Goal: Information Seeking & Learning: Find contact information

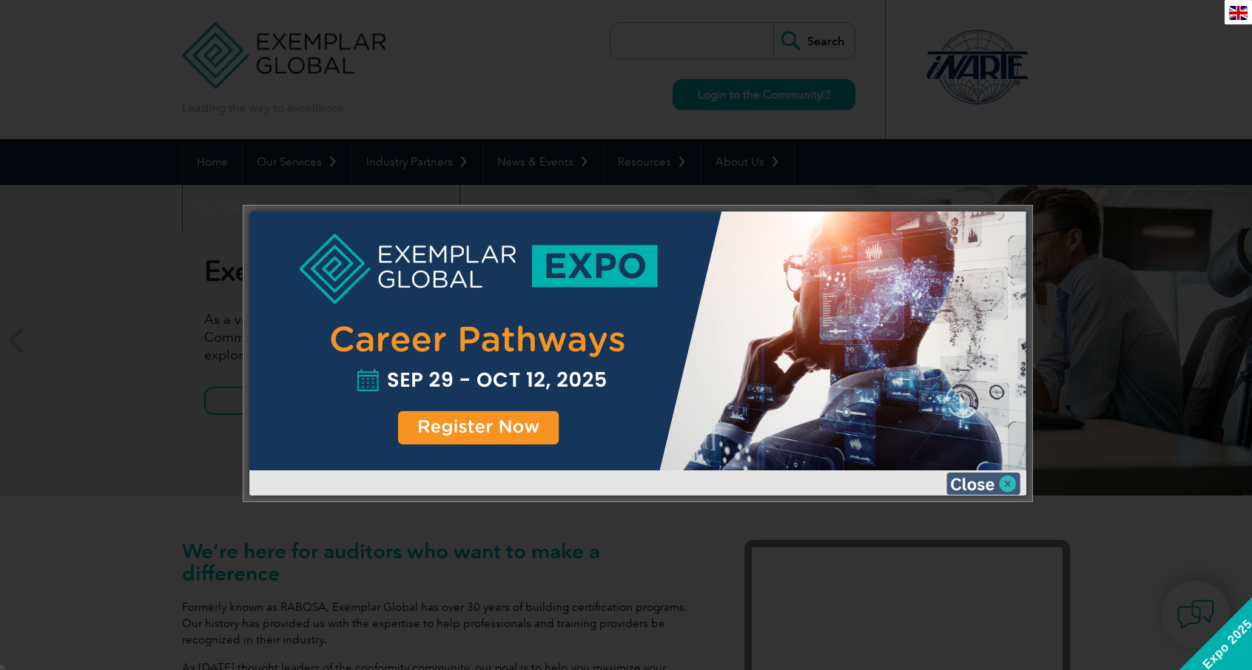
click at [1002, 482] on img at bounding box center [983, 484] width 74 height 22
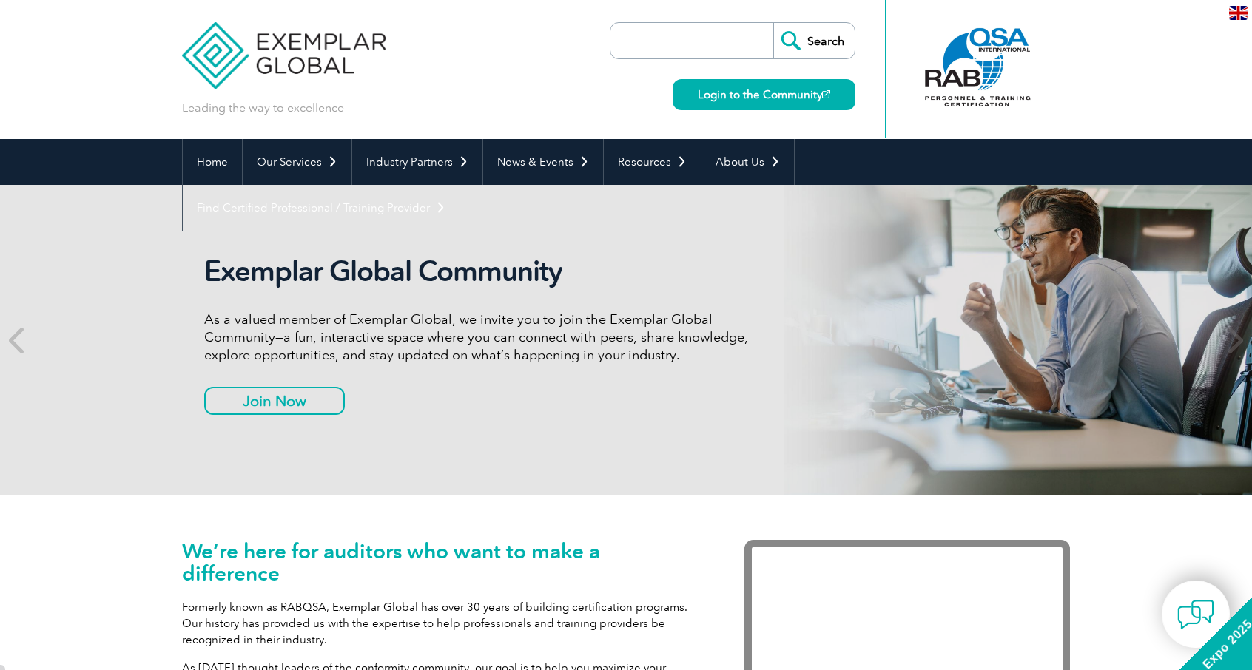
click at [1233, 13] on img at bounding box center [1238, 13] width 18 height 14
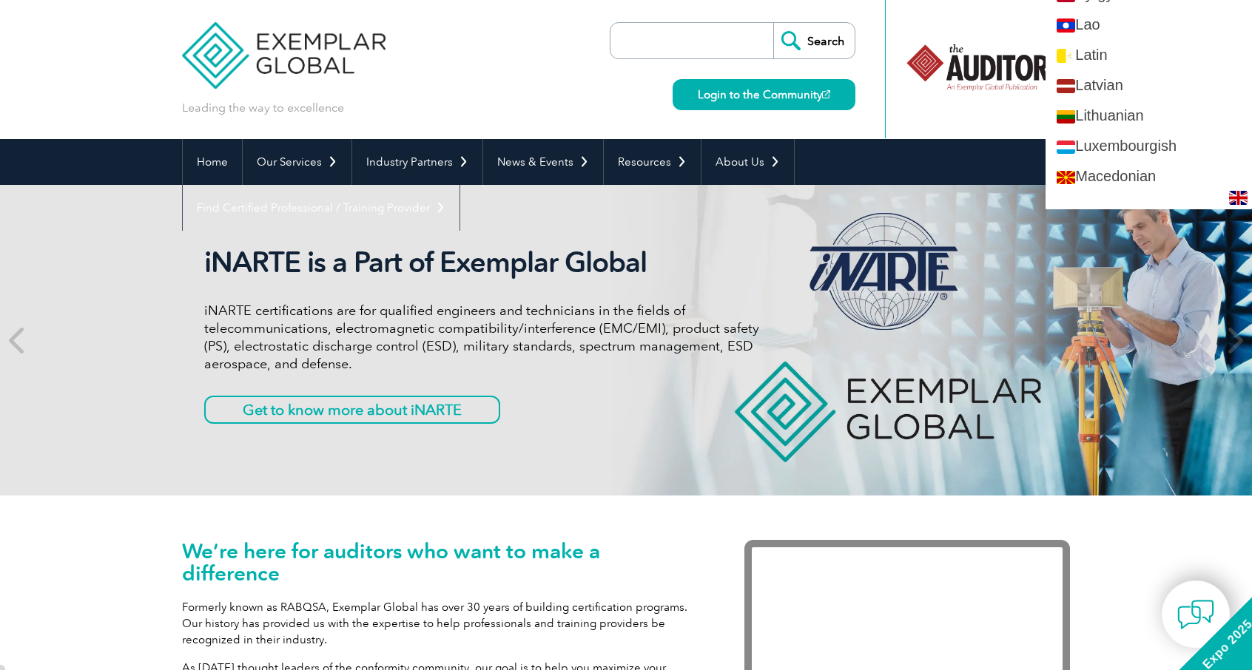
scroll to position [1405, 0]
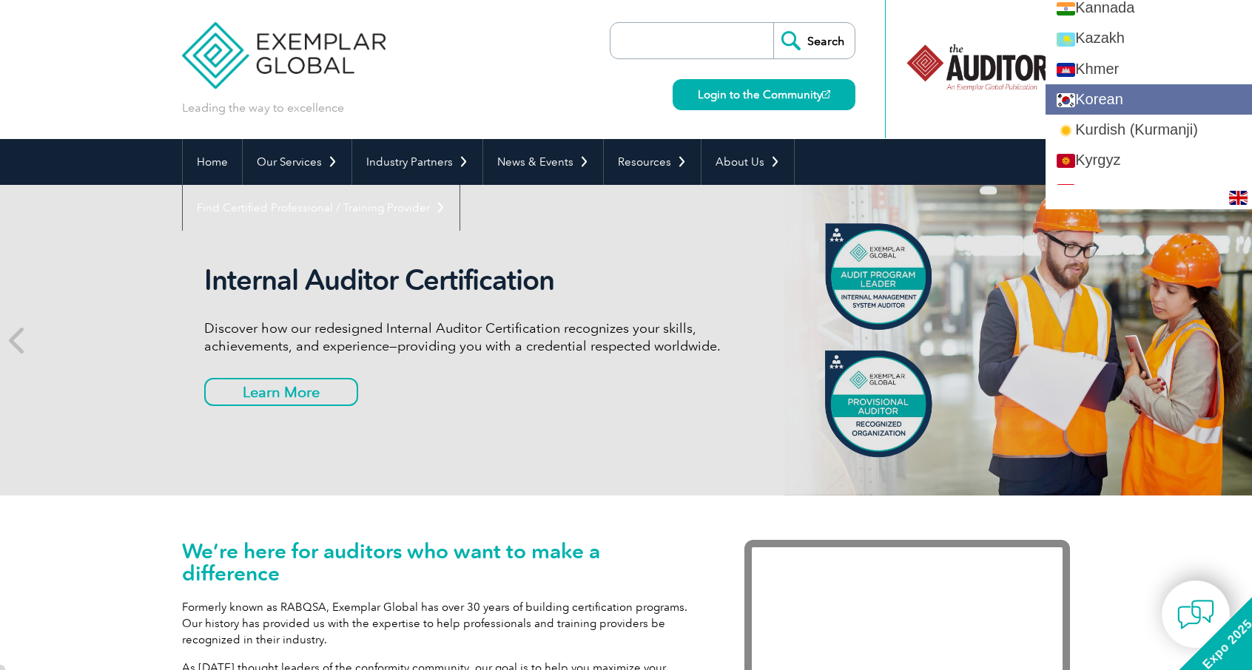
click at [1172, 95] on link "Korean" at bounding box center [1148, 99] width 206 height 30
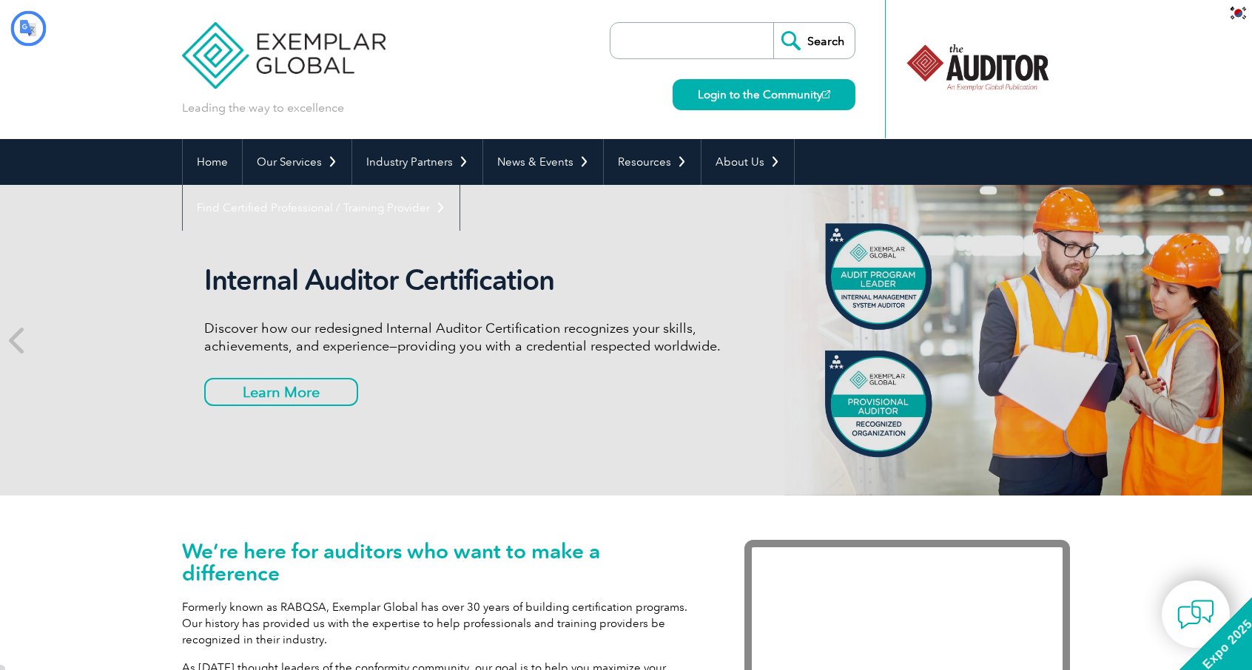
scroll to position [0, 0]
type input "찾다"
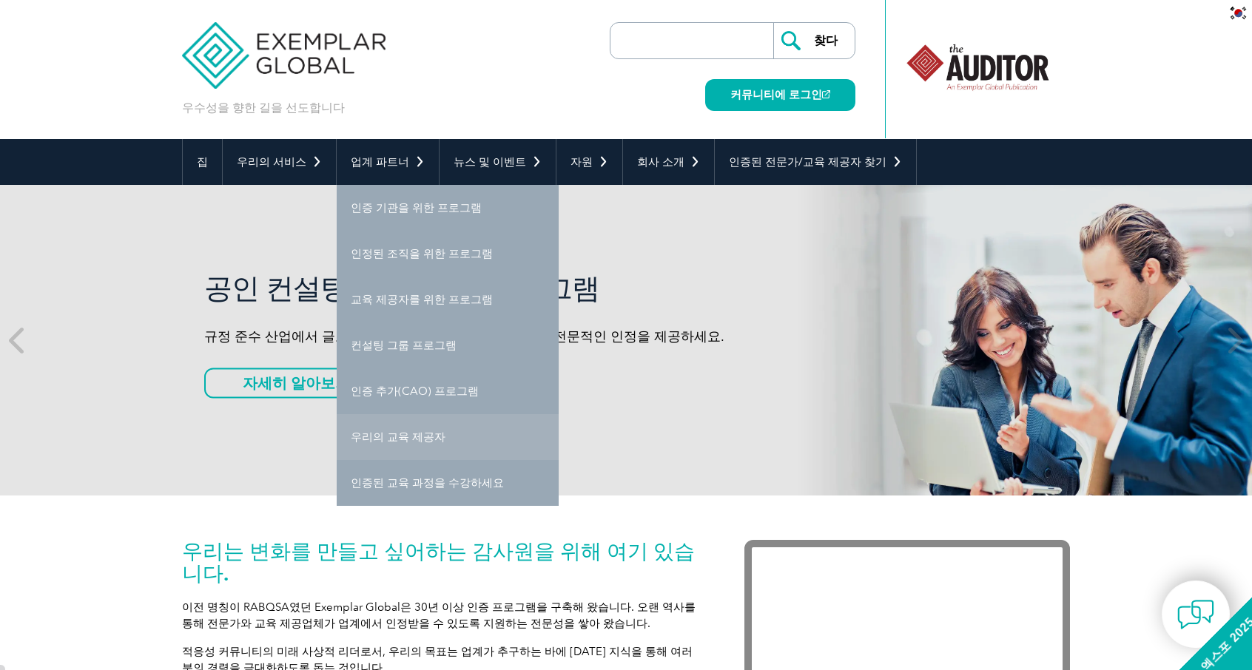
click at [404, 438] on font "우리의 교육 제공자" at bounding box center [398, 436] width 95 height 13
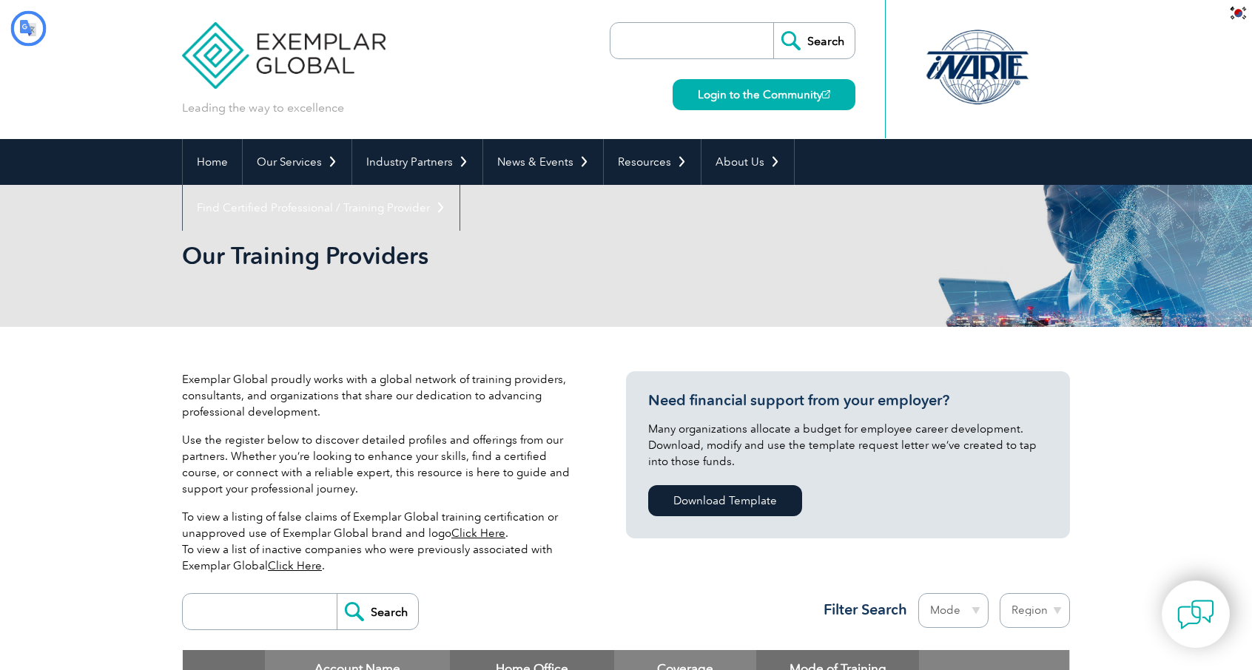
type input "찾다"
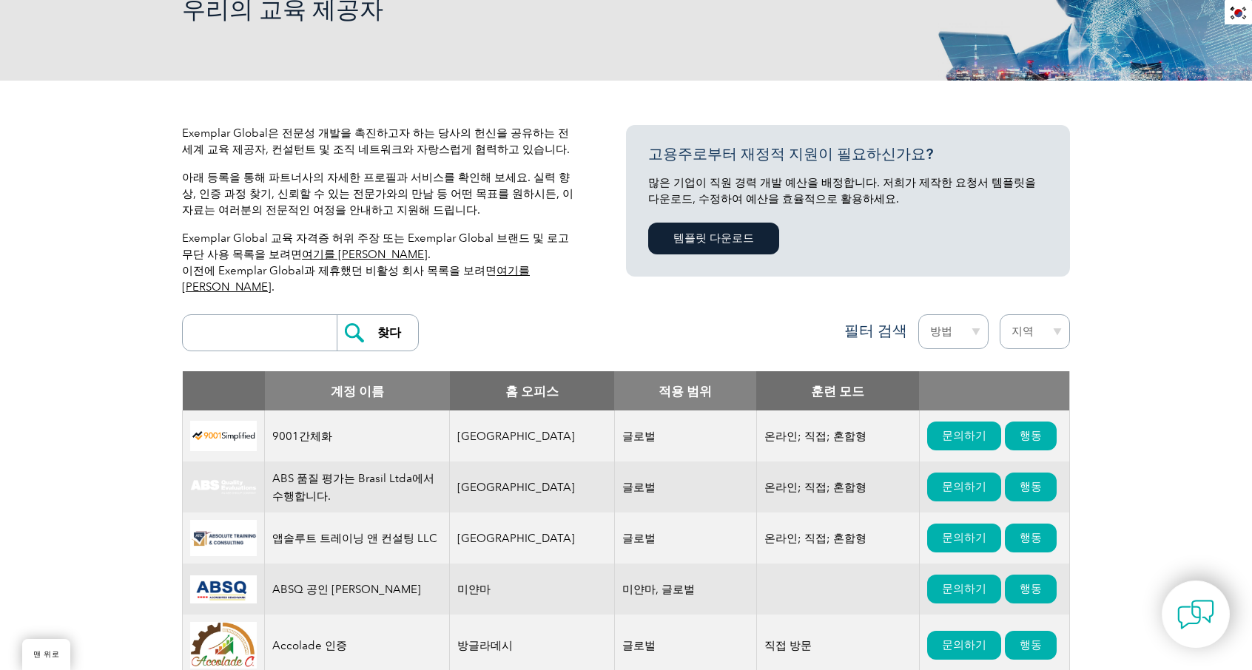
scroll to position [296, 0]
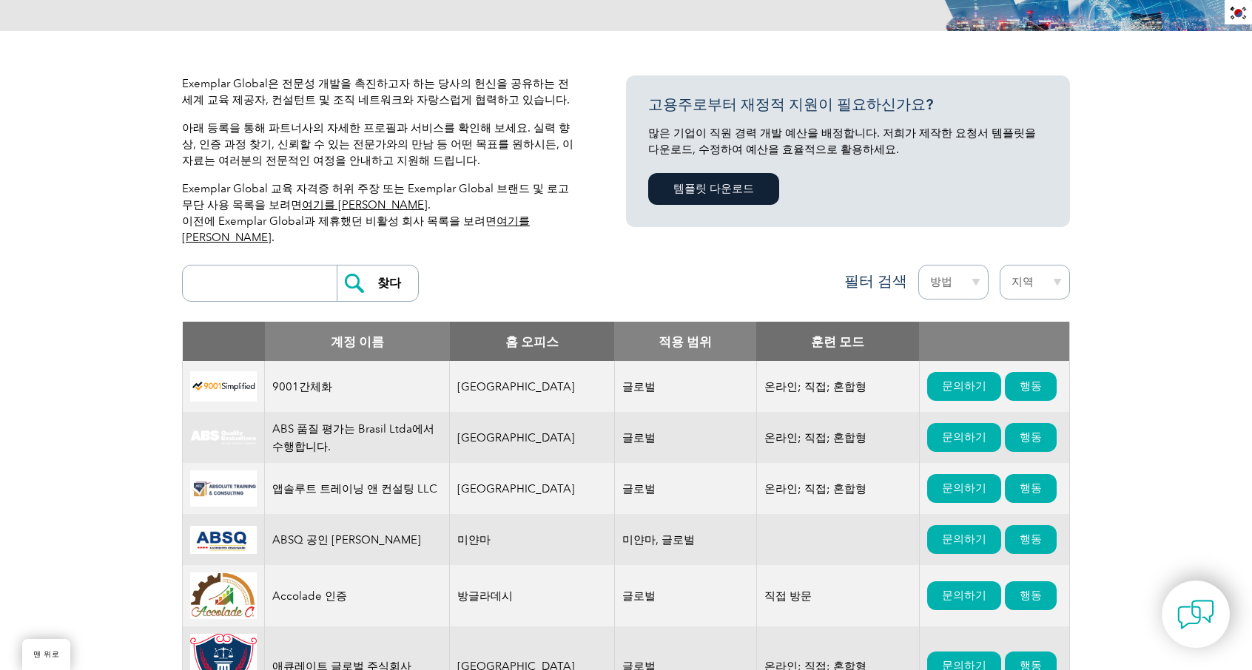
click at [1056, 269] on select "지역 [GEOGRAPHIC_DATA] 바레인 [GEOGRAPHIC_DATA] [GEOGRAPHIC_DATA] [GEOGRAPHIC_DATA] …" at bounding box center [1034, 282] width 70 height 35
select select "[GEOGRAPHIC_DATA], Republic of"
click at [999, 265] on select "지역 [GEOGRAPHIC_DATA] 바레인 [GEOGRAPHIC_DATA] [GEOGRAPHIC_DATA] [GEOGRAPHIC_DATA] …" at bounding box center [1034, 282] width 70 height 35
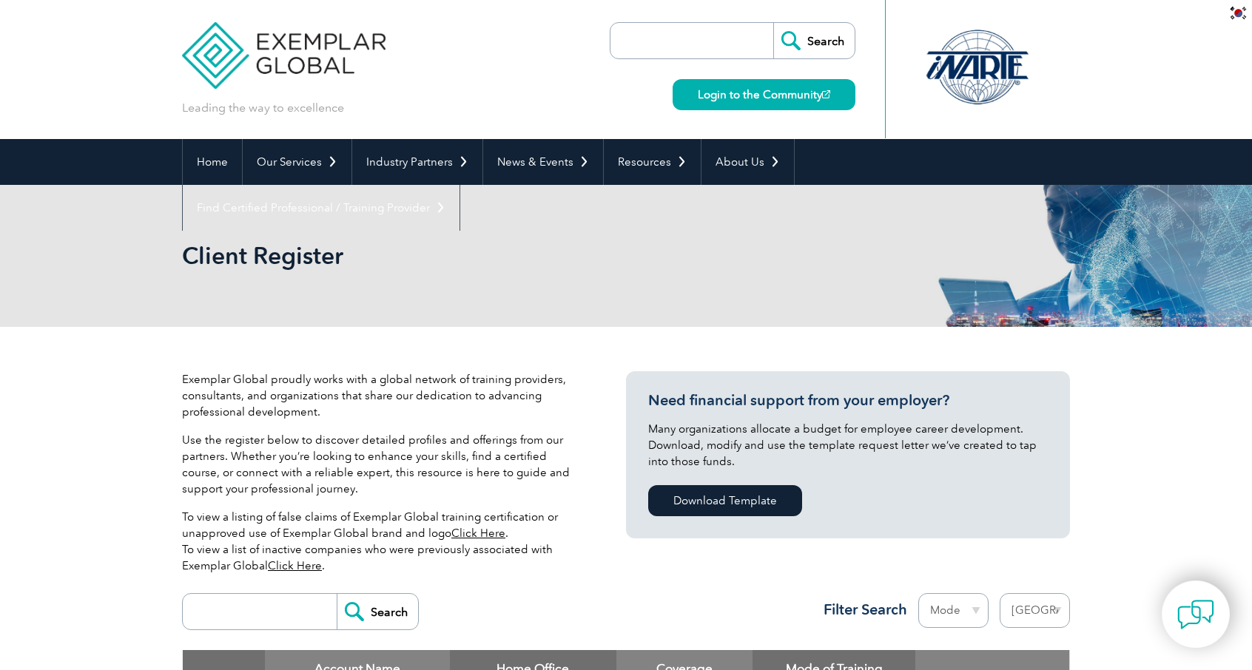
select select "[GEOGRAPHIC_DATA], Republic of"
type input "찾다"
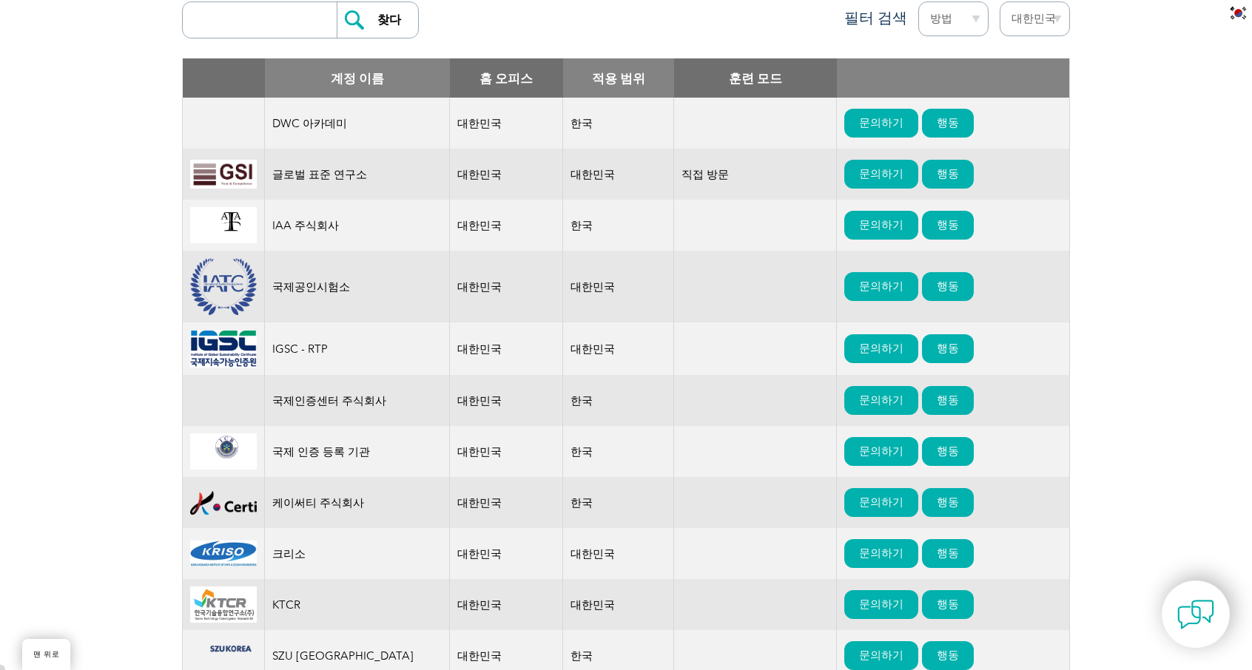
scroll to position [740, 0]
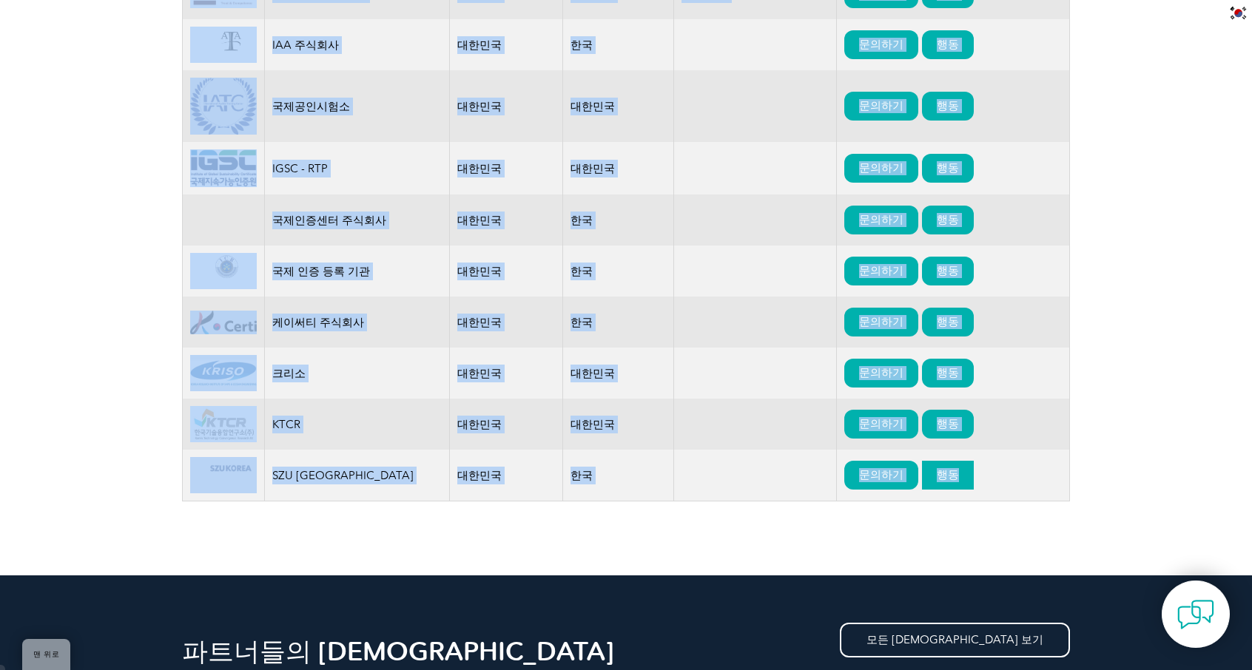
drag, startPoint x: 186, startPoint y: 107, endPoint x: 960, endPoint y: 475, distance: 856.6
click at [960, 475] on table "계정 이름 홈 오피스 적용 범위 훈련 모드 DWC 아카데미 대한민국 한국 문의하기 행동 글로벌 표준 연구소 대한민국 대한민국 직접 방문 문의하…" at bounding box center [626, 190] width 888 height 624
copy table "계정 이름 홈 오피스 적용 범위 훈련 모드 DWC 아카데미 대한민국 한국 문의하기 행동 글로벌 표준 연구소 대한민국 대한민국 직접 방문 문의하…"
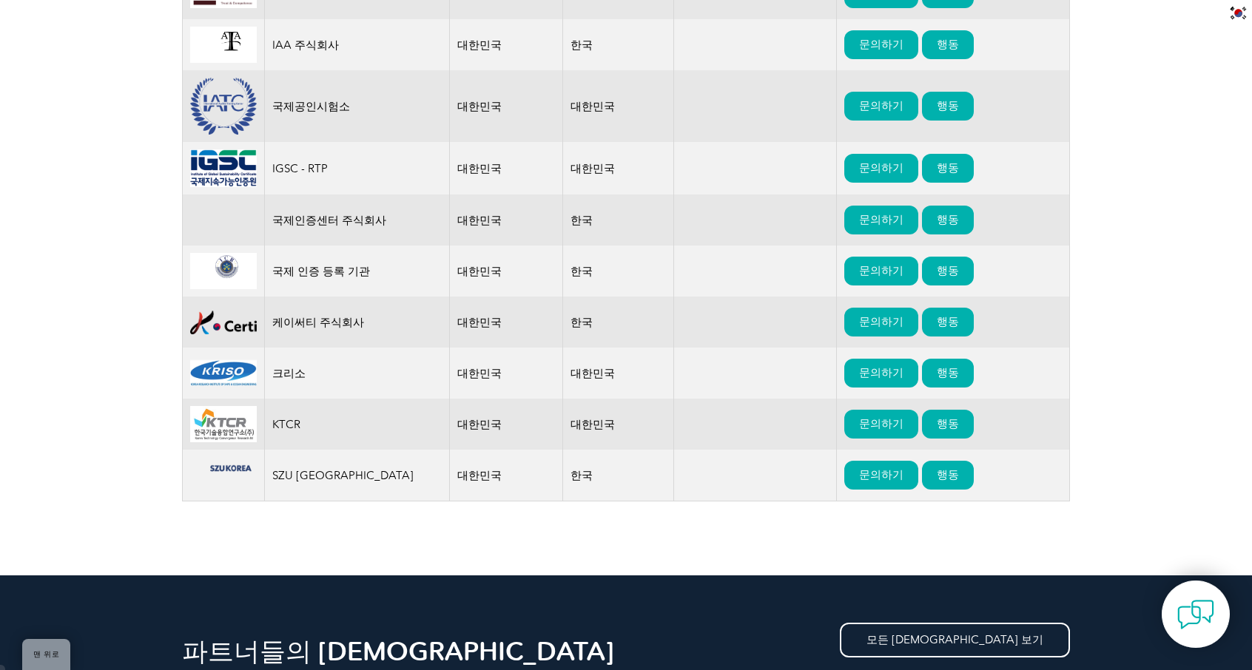
click at [33, 329] on div "Exemplar Global은 전문성 개발을 촉진하고자 하는 당사의 헌신을 공유하는 전 세계 교육 제공자, 컨설턴트 및 조직 네트워크와 자랑스…" at bounding box center [626, 81] width 1252 height 988
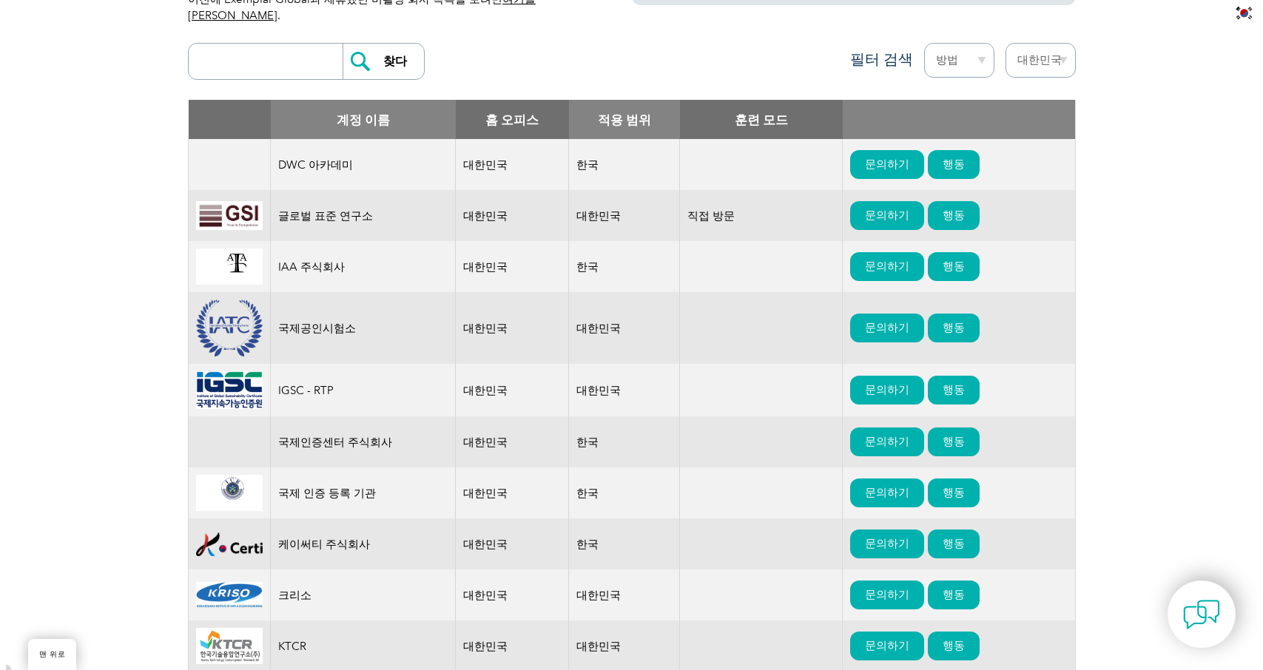
scroll to position [444, 0]
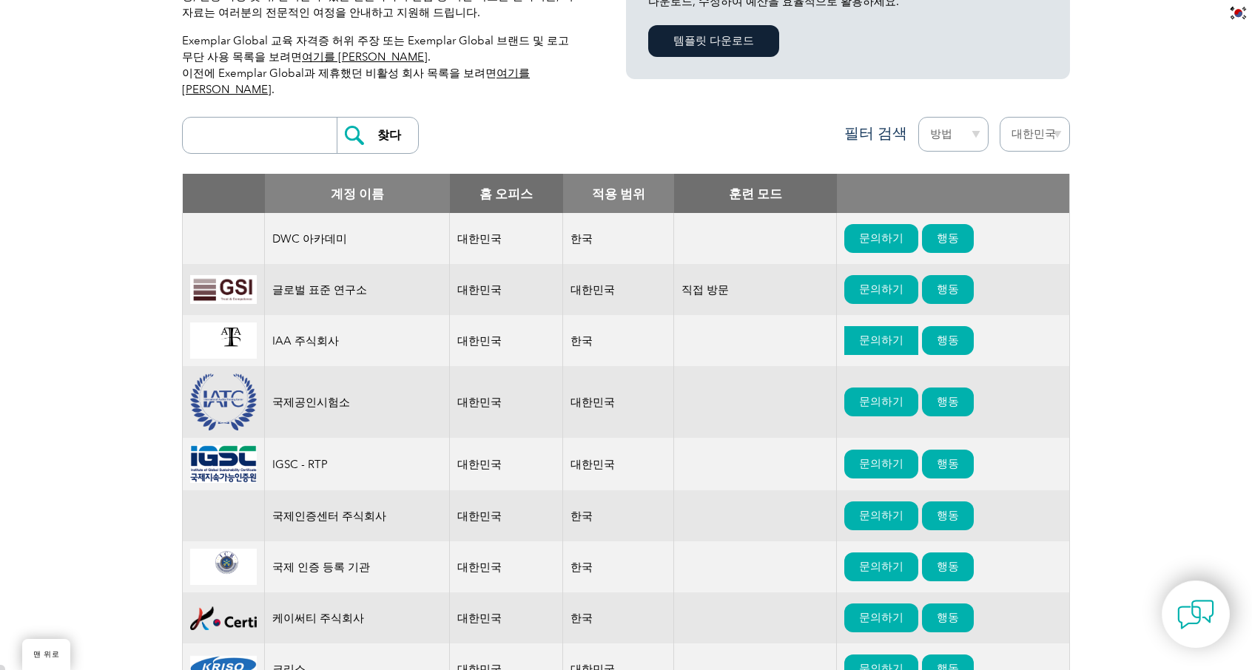
click at [892, 335] on font "문의하기" at bounding box center [881, 340] width 44 height 13
click at [942, 334] on font "행동" at bounding box center [947, 340] width 22 height 13
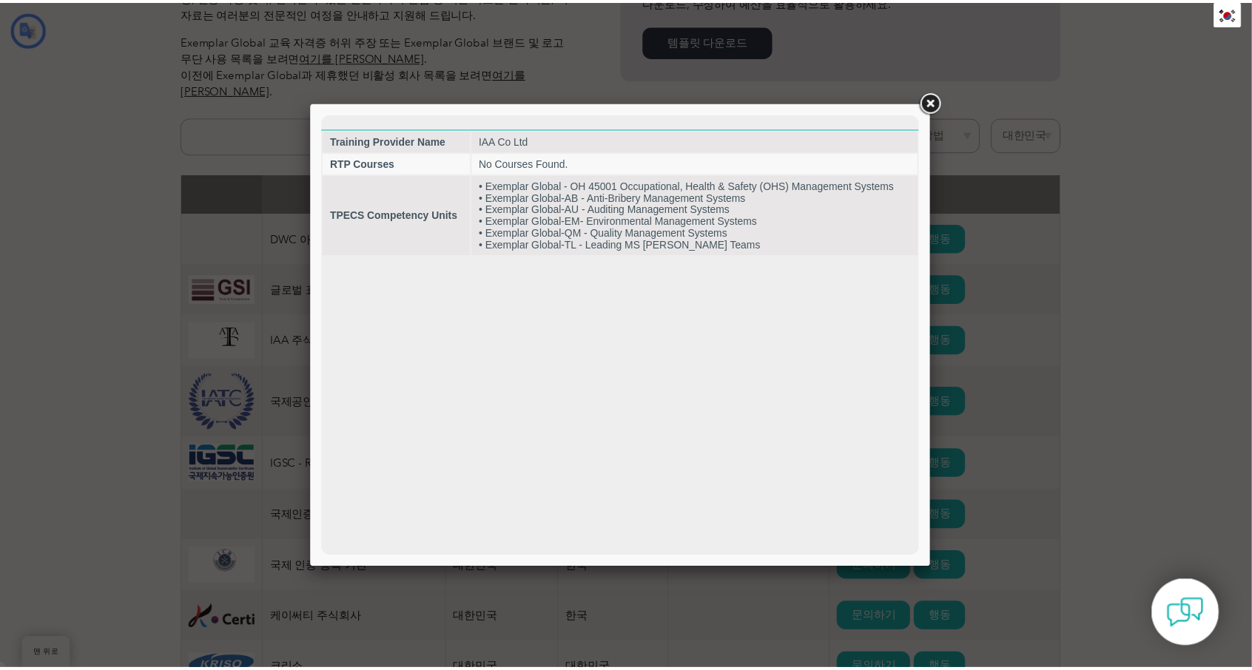
scroll to position [0, 0]
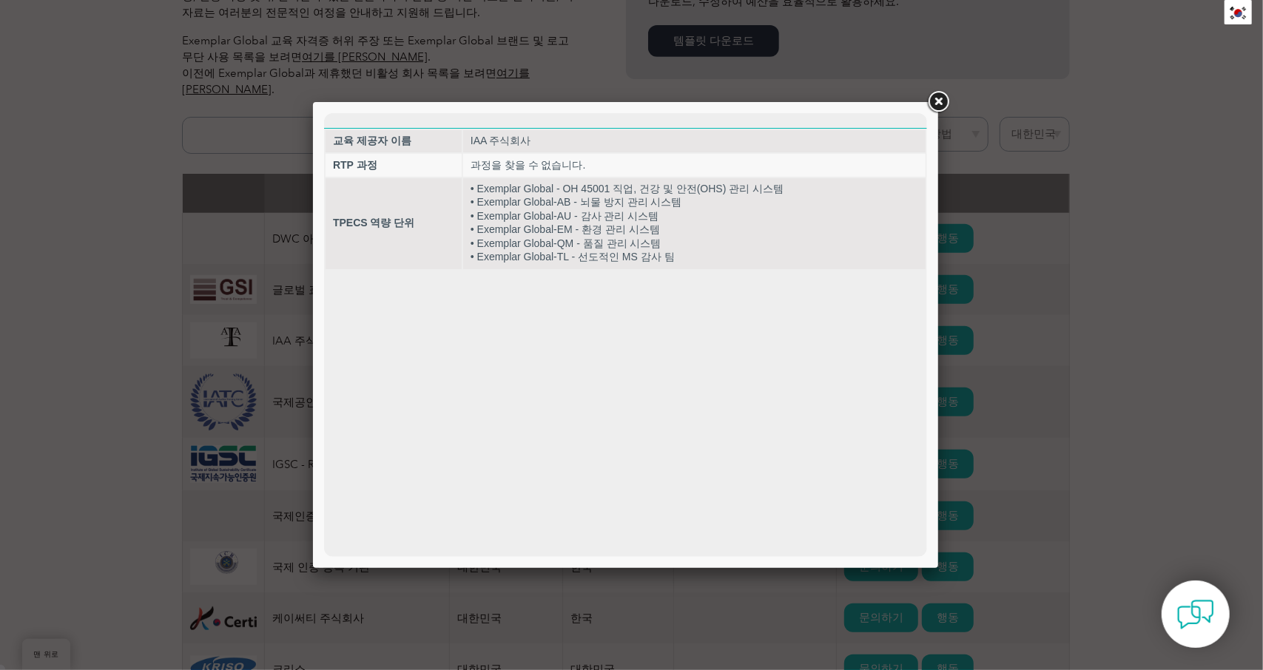
click at [937, 103] on link at bounding box center [938, 102] width 27 height 27
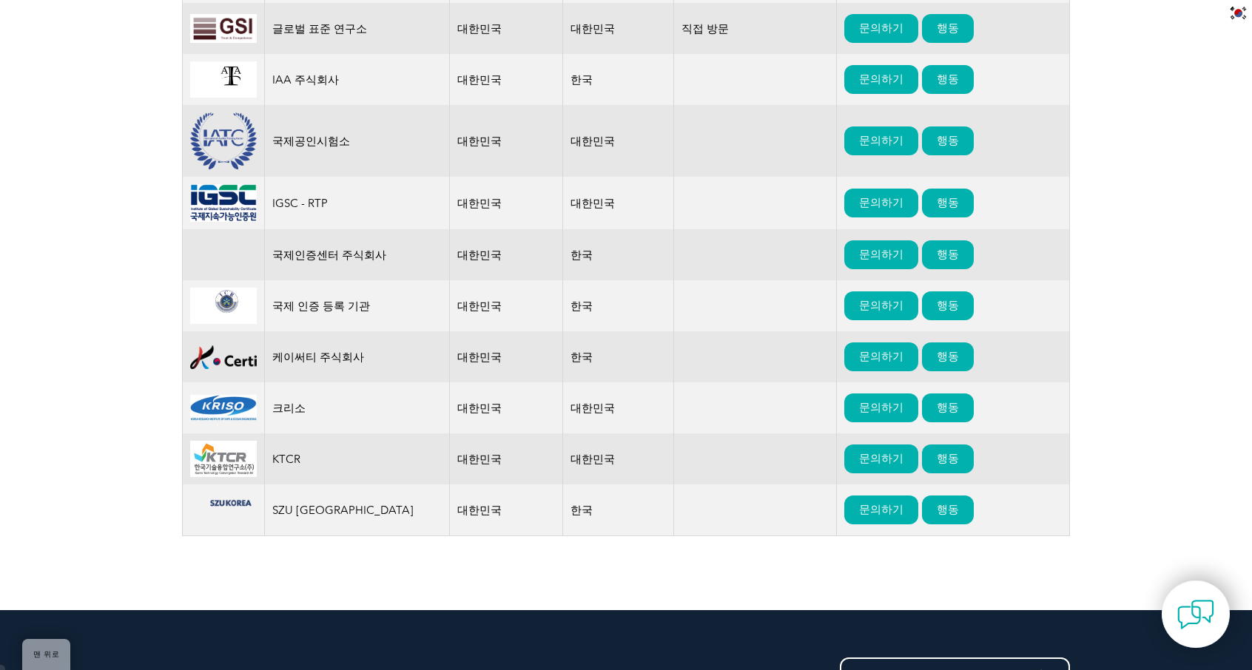
scroll to position [740, 0]
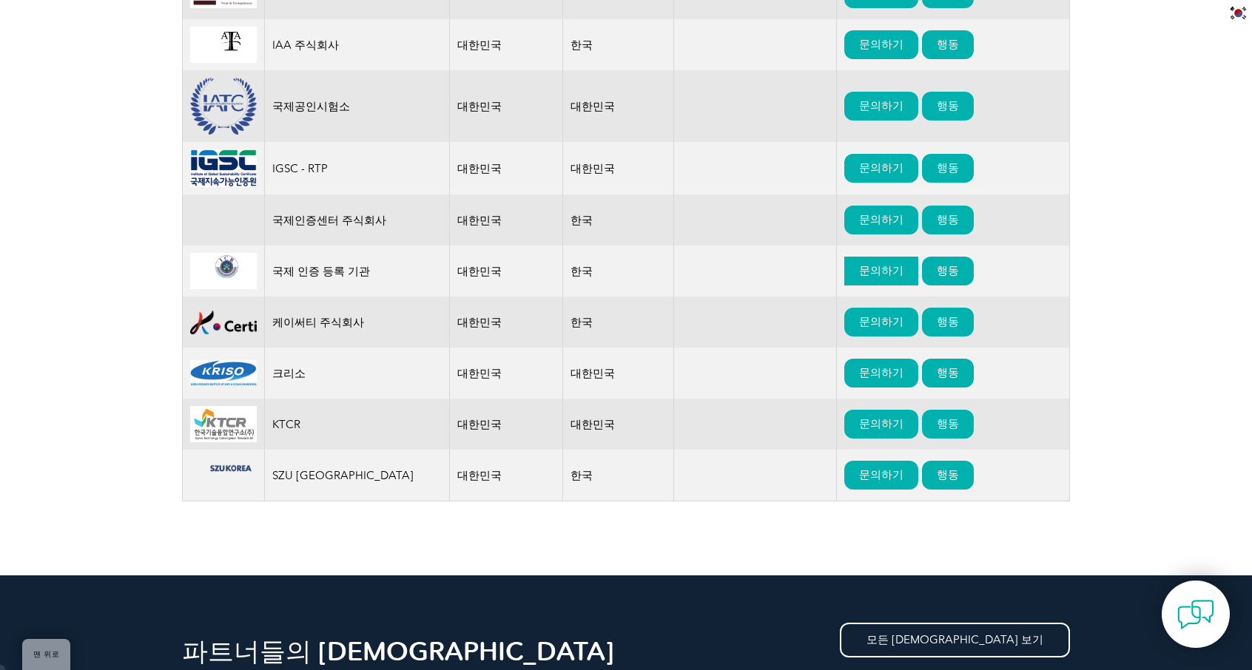
click at [865, 267] on font "문의하기" at bounding box center [881, 270] width 44 height 13
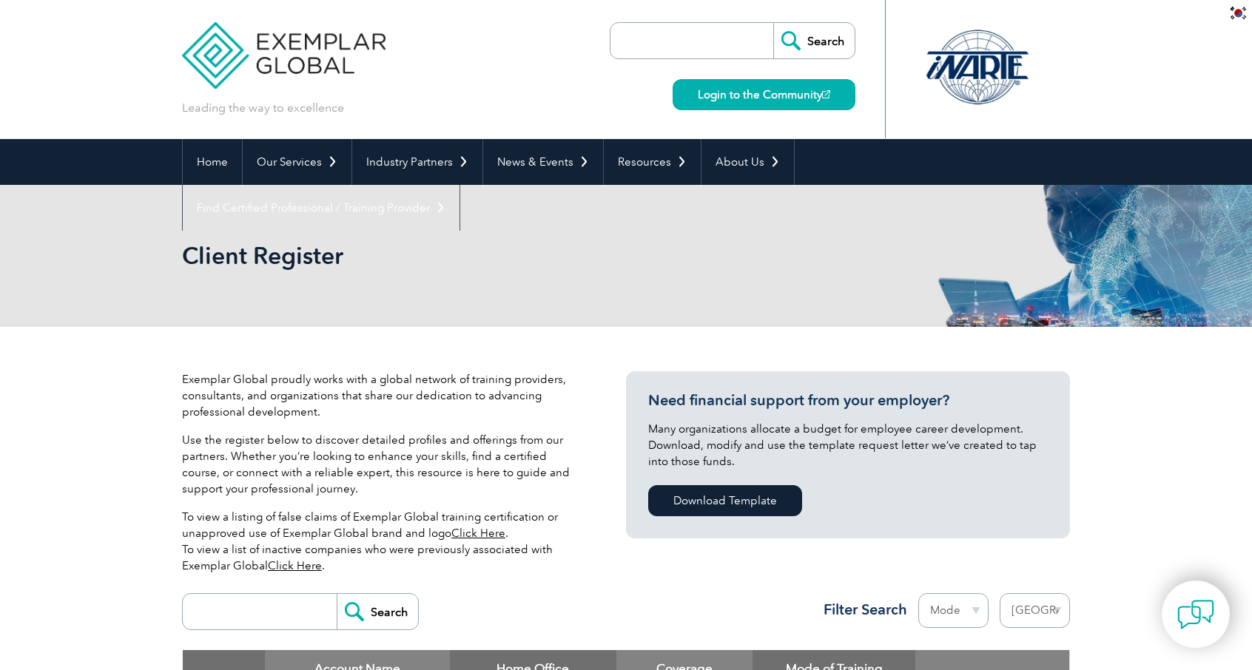
select select "[GEOGRAPHIC_DATA], Republic of"
type input "찾다"
